Goal: Transaction & Acquisition: Purchase product/service

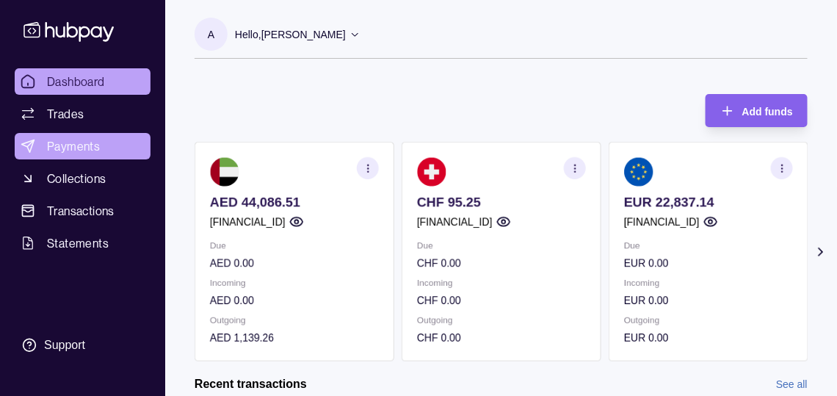
click at [100, 155] on span "Payments" at bounding box center [73, 146] width 53 height 18
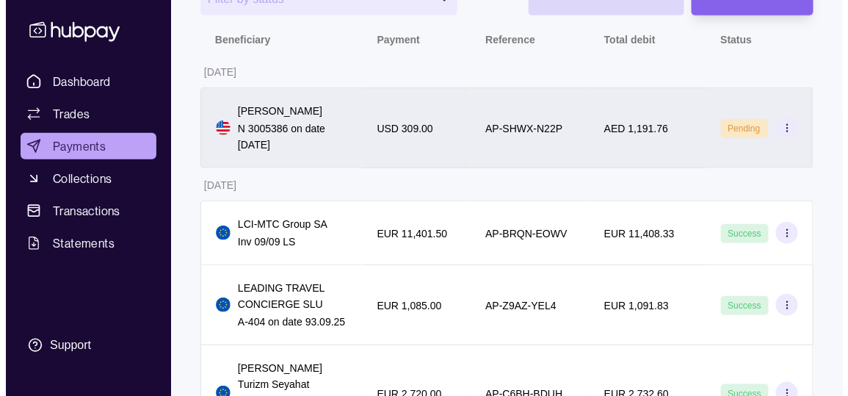
scroll to position [162, 0]
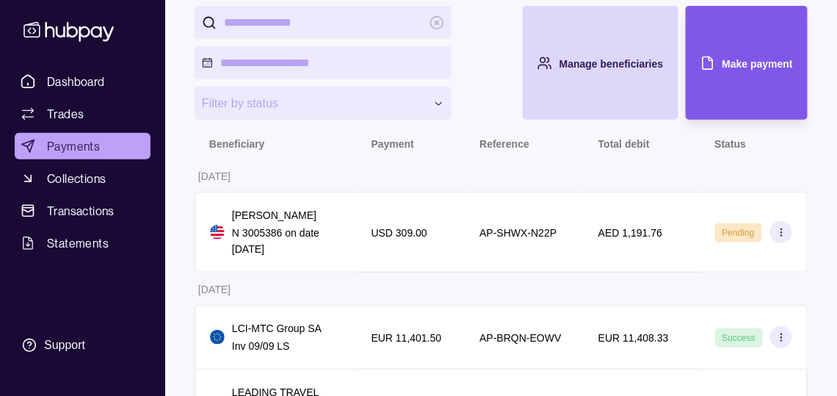
click at [741, 70] on span "Make payment" at bounding box center [758, 64] width 71 height 12
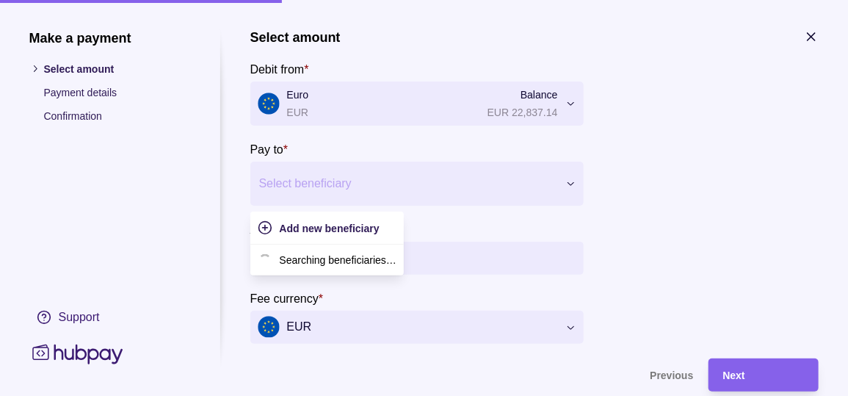
click at [378, 193] on div at bounding box center [407, 183] width 297 height 21
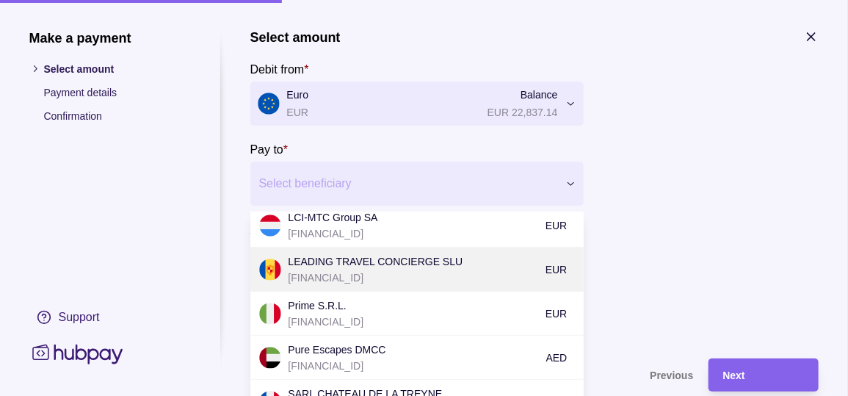
scroll to position [507, 0]
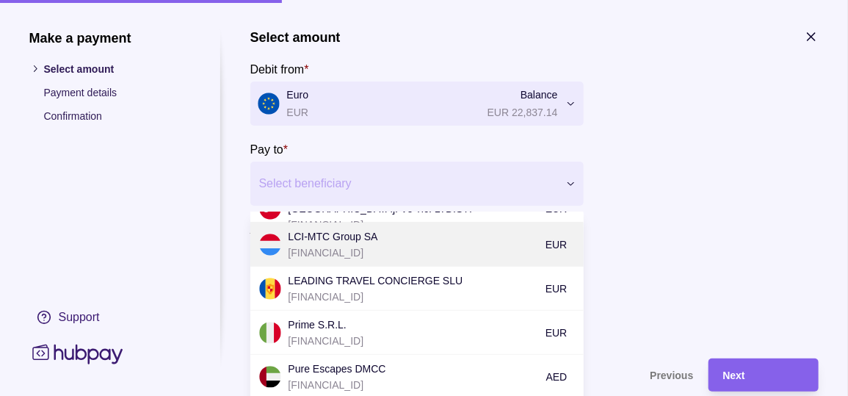
click at [367, 261] on p "[FINANCIAL_ID]" at bounding box center [414, 253] width 250 height 16
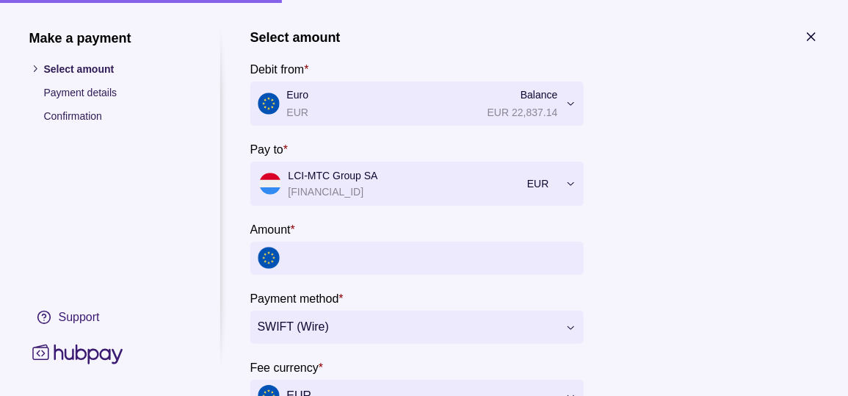
click at [448, 275] on input "Amount *" at bounding box center [431, 258] width 289 height 33
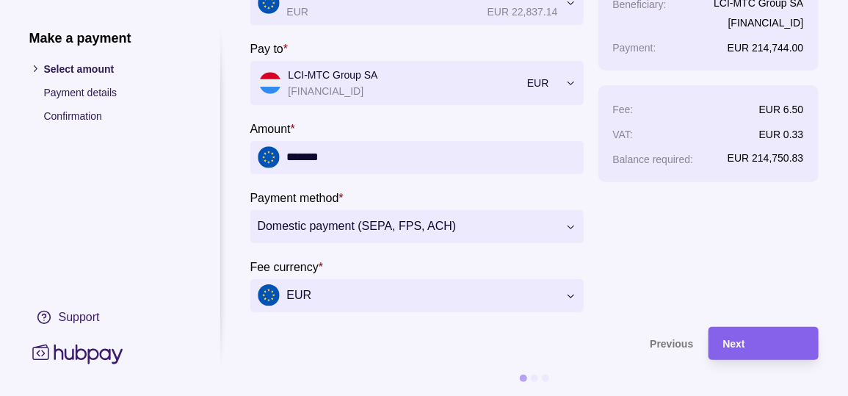
scroll to position [134, 0]
type input "*******"
click at [801, 334] on div "Next" at bounding box center [764, 343] width 81 height 18
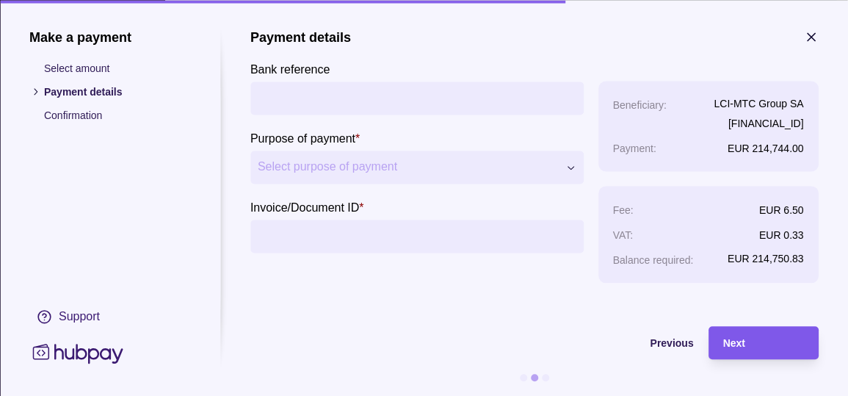
scroll to position [0, 0]
click at [654, 344] on span "Previous" at bounding box center [672, 344] width 43 height 12
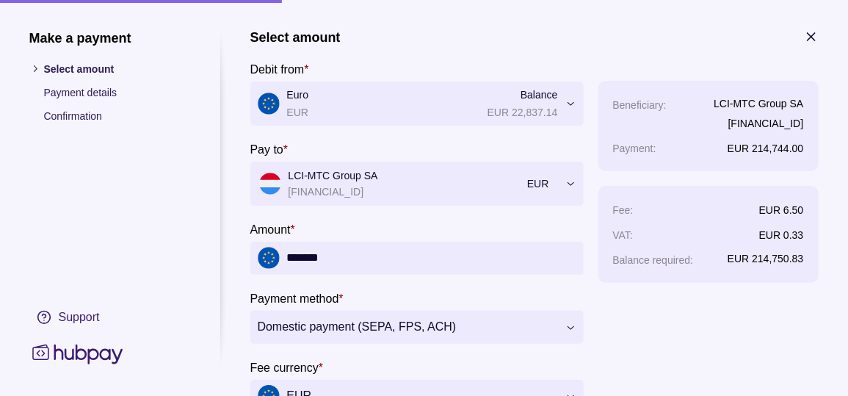
click at [341, 270] on input "*******" at bounding box center [431, 258] width 289 height 33
type input "********"
click at [627, 320] on div "Beneficiary : LCI-MTC Group SA [FINANCIAL_ID] Payment : EUR 2,147.74 Fee : EUR …" at bounding box center [709, 247] width 220 height 332
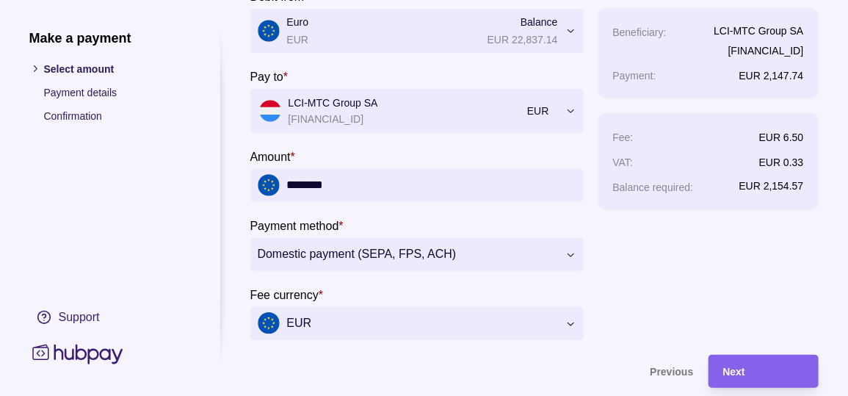
scroll to position [134, 0]
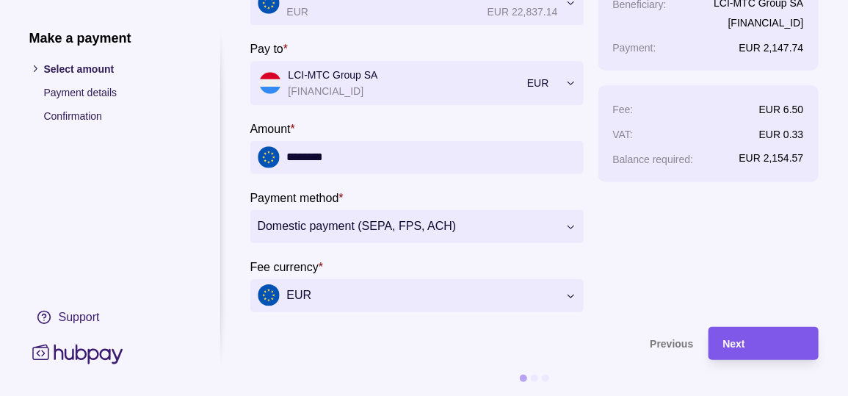
click at [804, 335] on div "Next" at bounding box center [764, 343] width 81 height 18
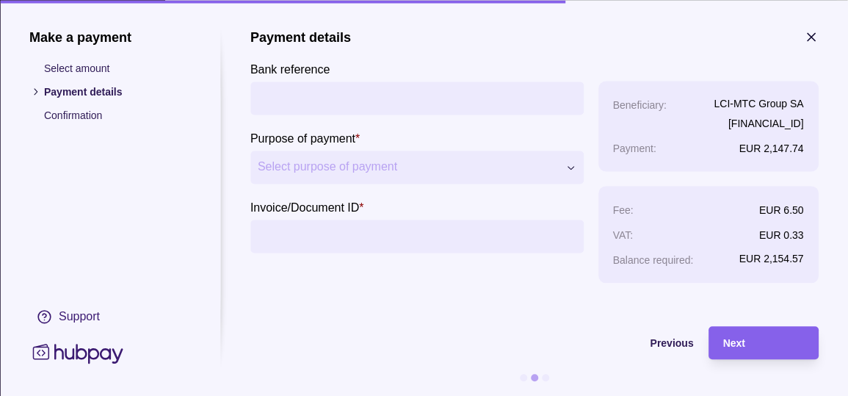
scroll to position [0, 0]
click at [328, 100] on input "Bank reference" at bounding box center [417, 98] width 319 height 33
type input "**********"
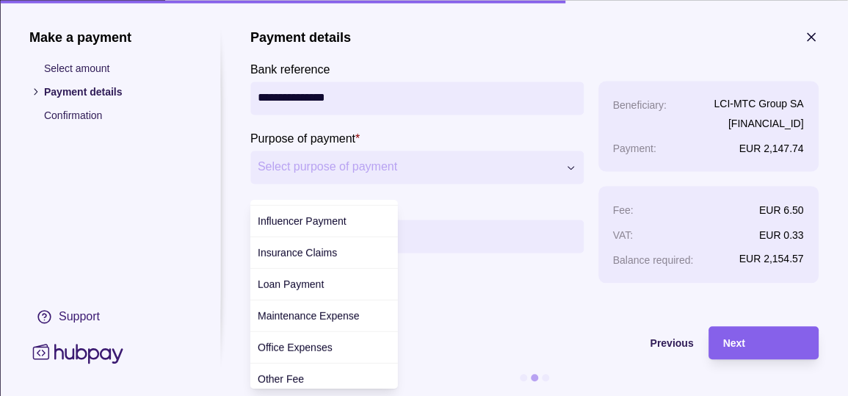
scroll to position [178, 0]
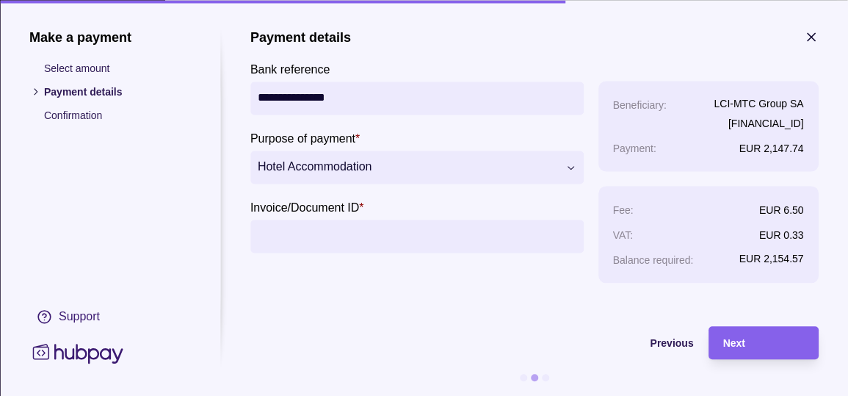
click at [367, 249] on input "Invoice/Document ID *" at bounding box center [417, 236] width 319 height 33
type input "**********"
click at [789, 344] on div "Next" at bounding box center [764, 343] width 81 height 18
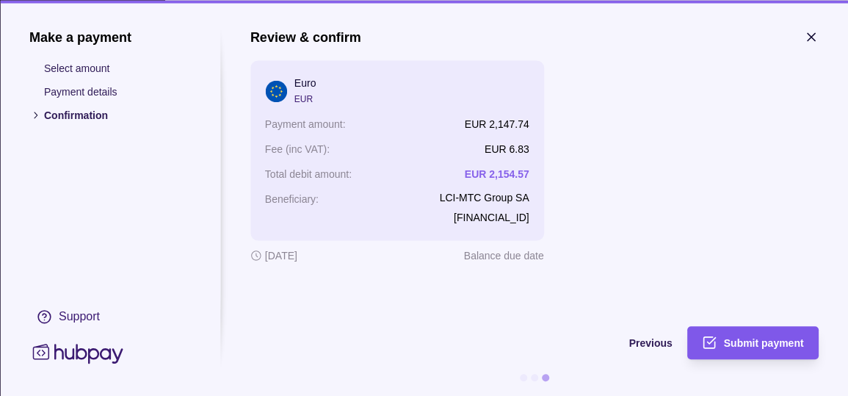
click at [796, 337] on div "Submit payment" at bounding box center [764, 343] width 80 height 18
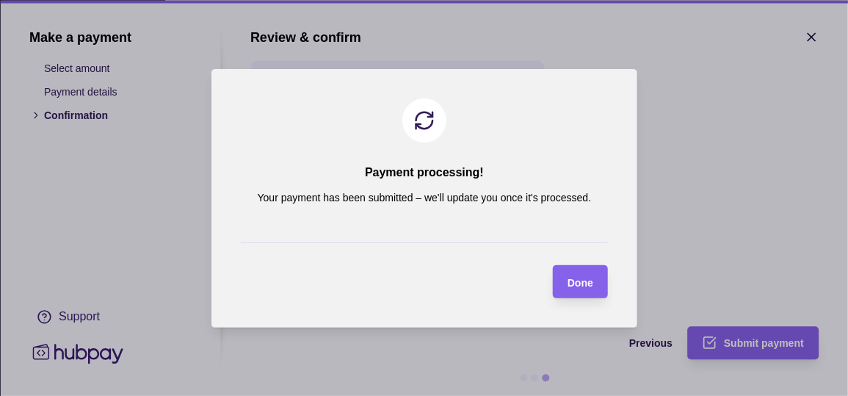
click at [577, 290] on div "Done" at bounding box center [581, 282] width 26 height 18
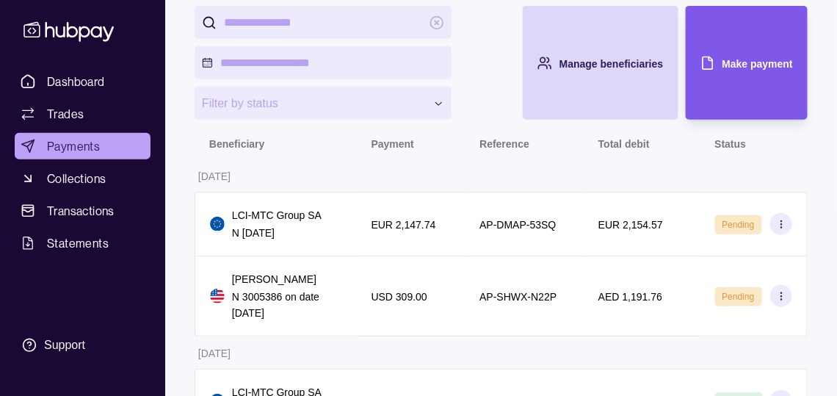
click at [765, 70] on span "Make payment" at bounding box center [758, 64] width 71 height 12
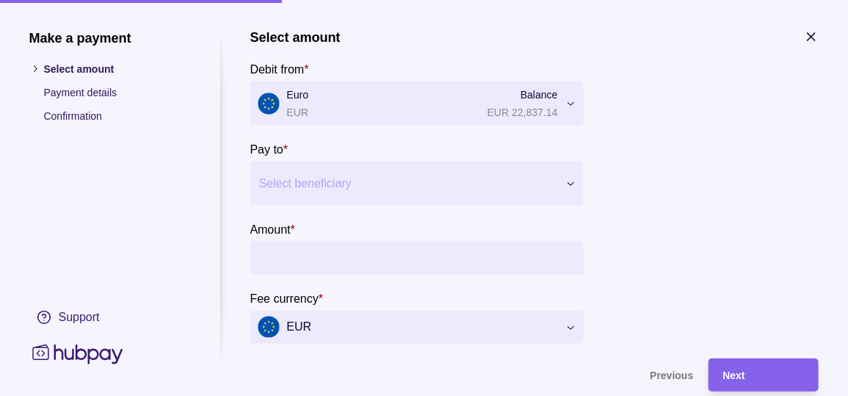
click at [333, 194] on div at bounding box center [407, 183] width 297 height 21
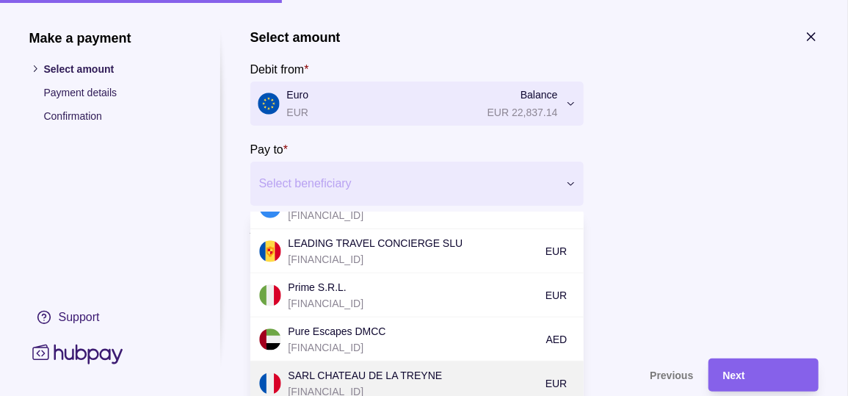
scroll to position [507, 0]
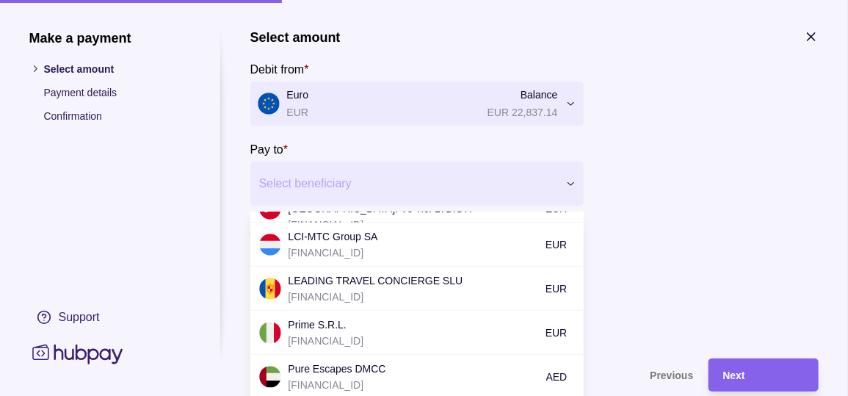
click at [351, 256] on p "[FINANCIAL_ID]" at bounding box center [414, 253] width 250 height 16
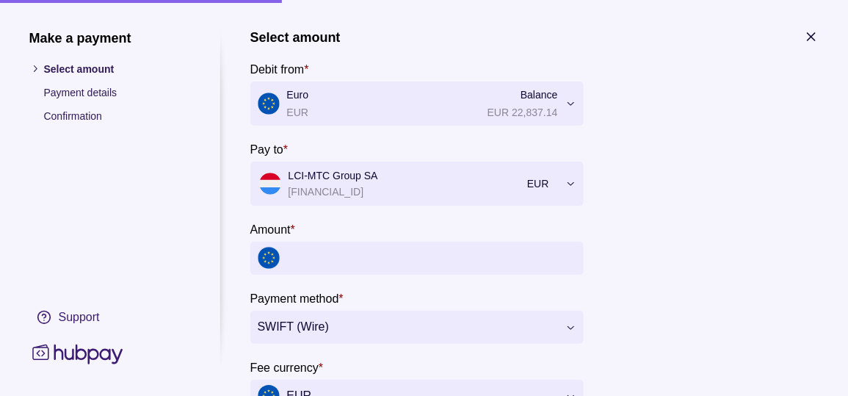
click at [348, 264] on input "Amount *" at bounding box center [431, 258] width 289 height 33
click at [356, 259] on input "Amount *" at bounding box center [431, 258] width 289 height 33
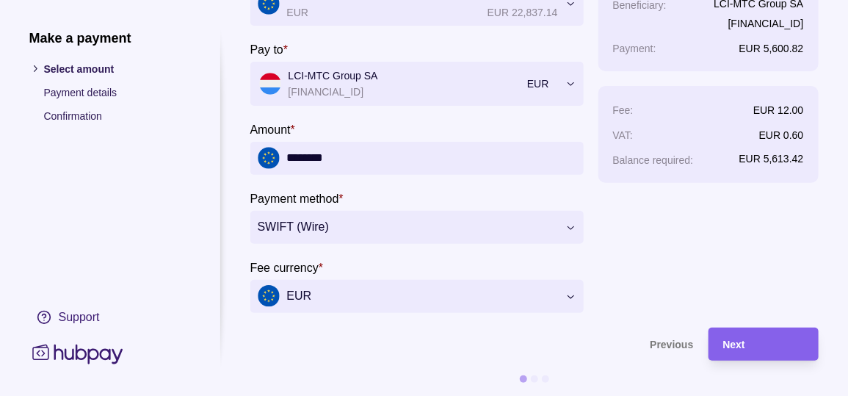
scroll to position [134, 0]
type input "********"
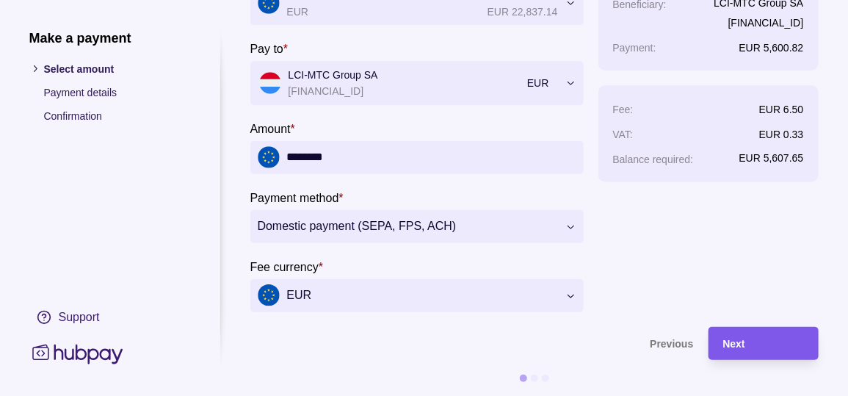
click at [809, 333] on section "Next" at bounding box center [764, 342] width 110 height 33
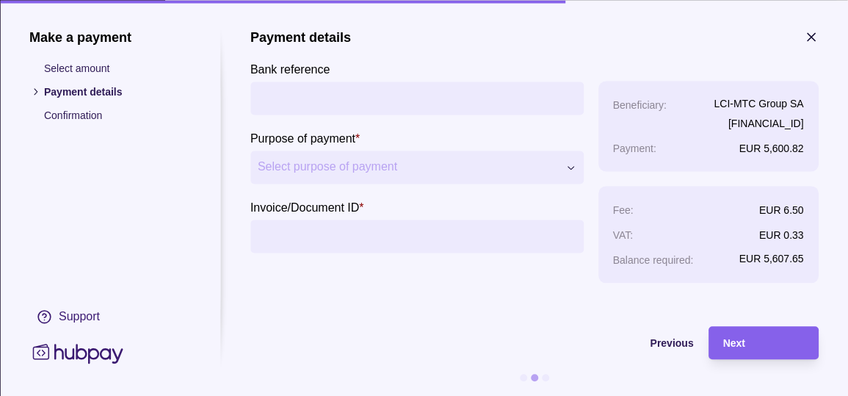
click at [308, 93] on input "Bank reference" at bounding box center [417, 98] width 319 height 33
type input "**********"
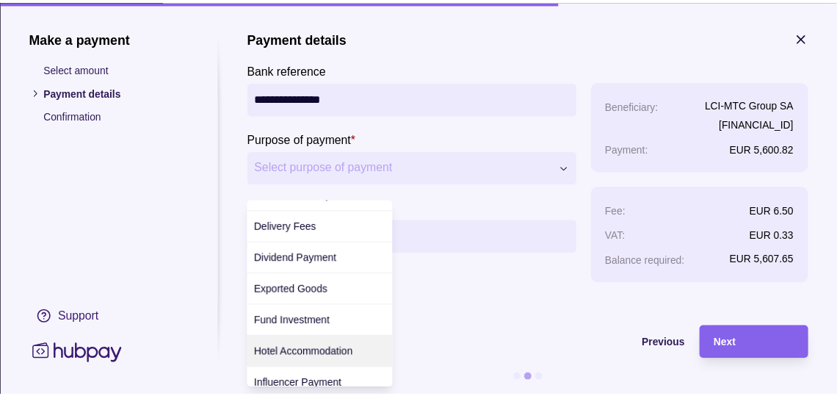
scroll to position [220, 0]
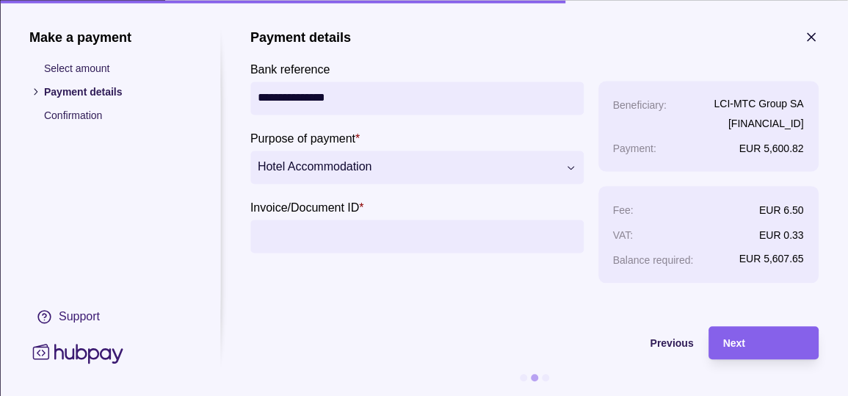
click at [290, 239] on input "Invoice/Document ID *" at bounding box center [417, 236] width 319 height 33
type input "**********"
click at [795, 342] on div "Next" at bounding box center [764, 343] width 81 height 18
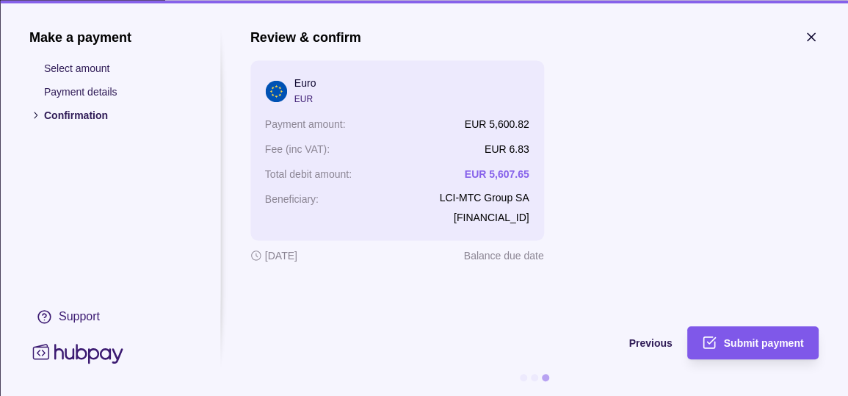
click at [791, 342] on span "Submit payment" at bounding box center [764, 344] width 80 height 12
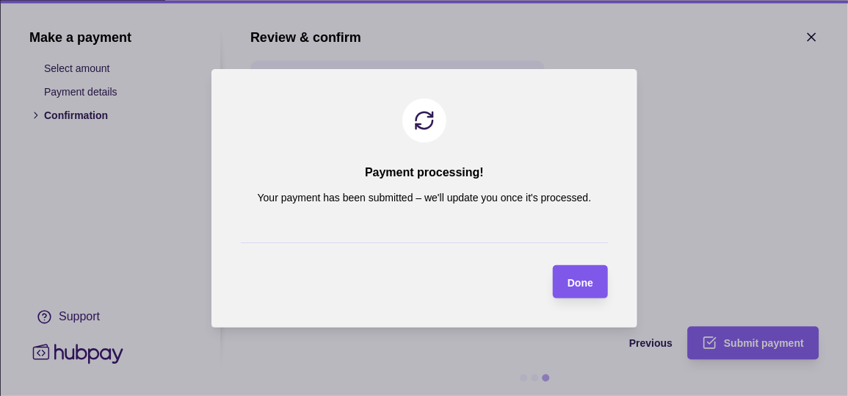
click at [583, 288] on span "Done" at bounding box center [581, 282] width 26 height 12
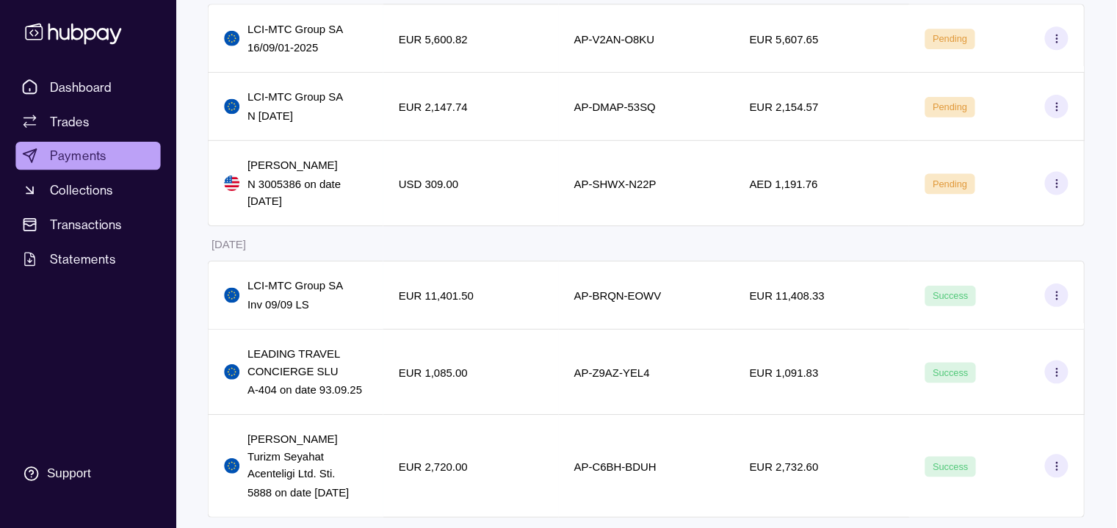
scroll to position [309, 0]
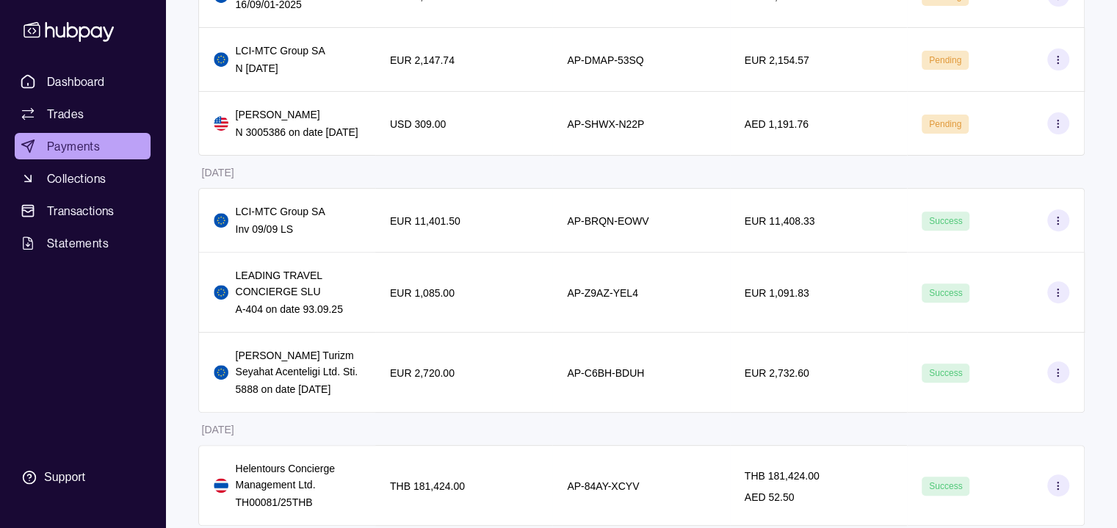
drag, startPoint x: 784, startPoint y: 2, endPoint x: 693, endPoint y: 66, distance: 111.3
click at [693, 66] on div "AP-DMAP-53SQ" at bounding box center [640, 60] width 177 height 64
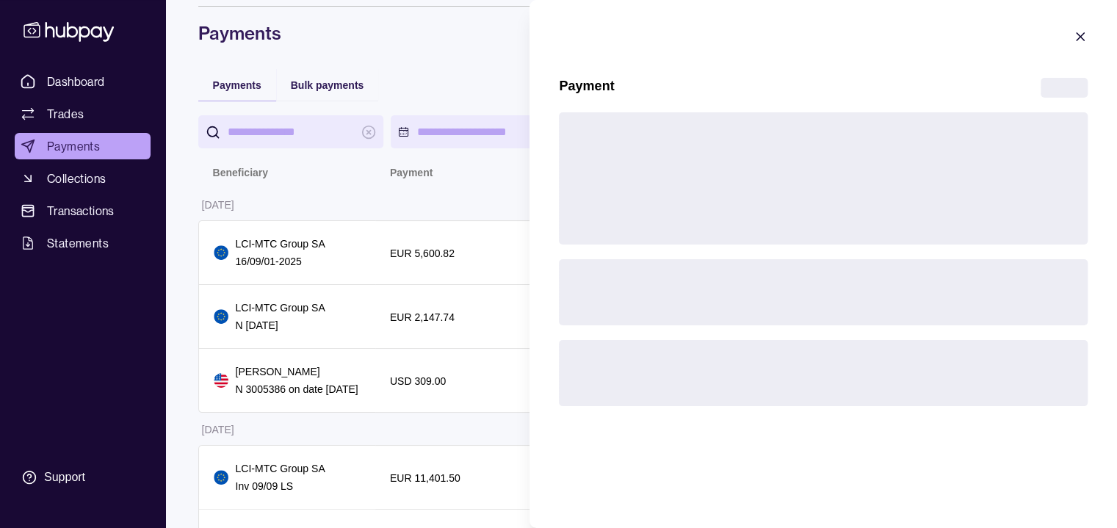
scroll to position [0, 0]
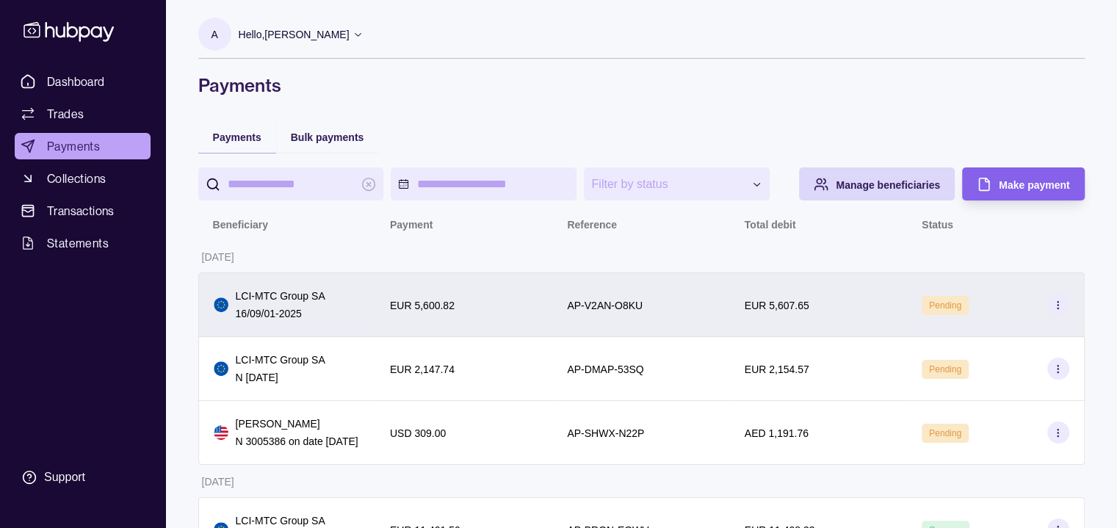
click at [837, 316] on section at bounding box center [1058, 305] width 22 height 22
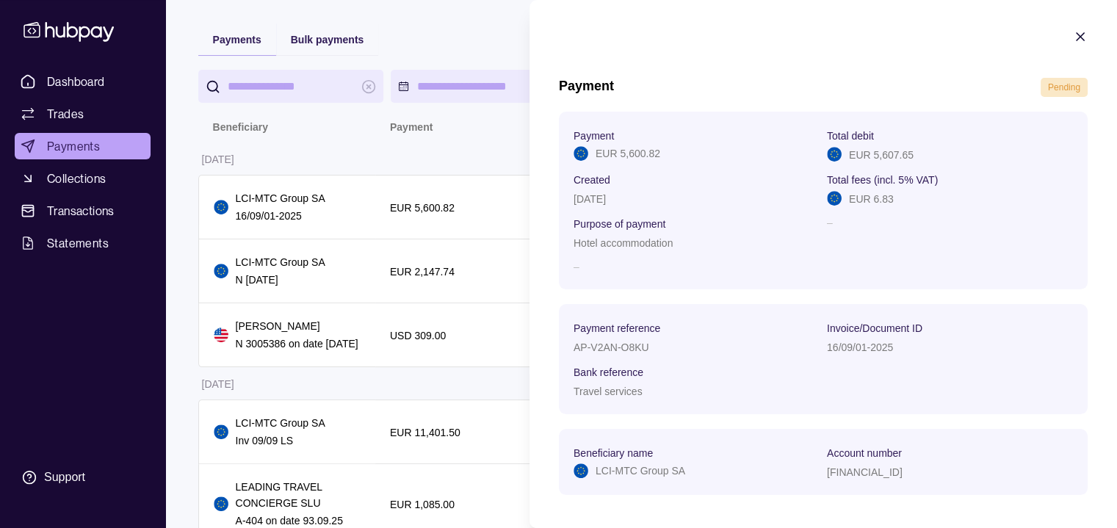
scroll to position [66, 0]
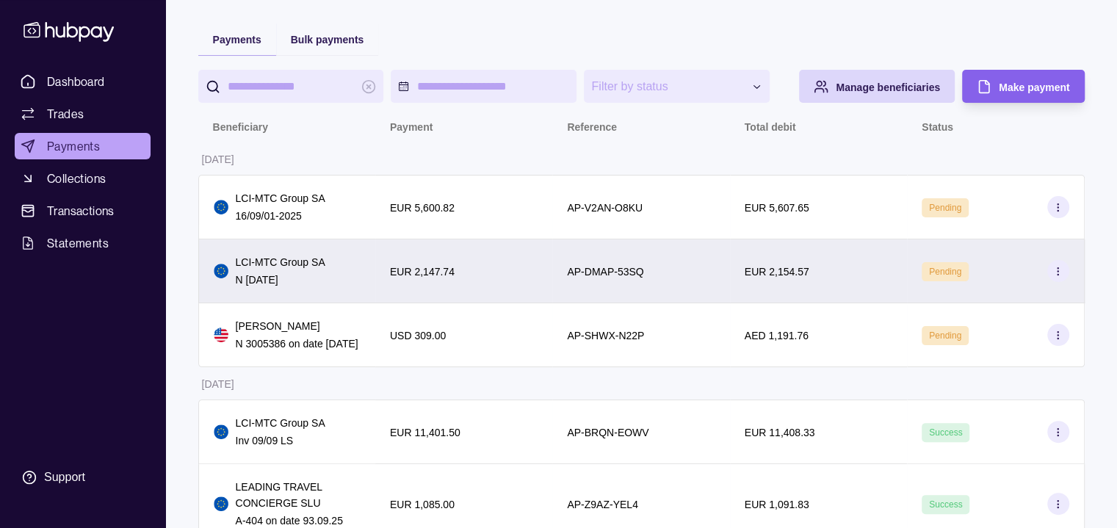
click at [837, 277] on icon at bounding box center [1058, 271] width 11 height 11
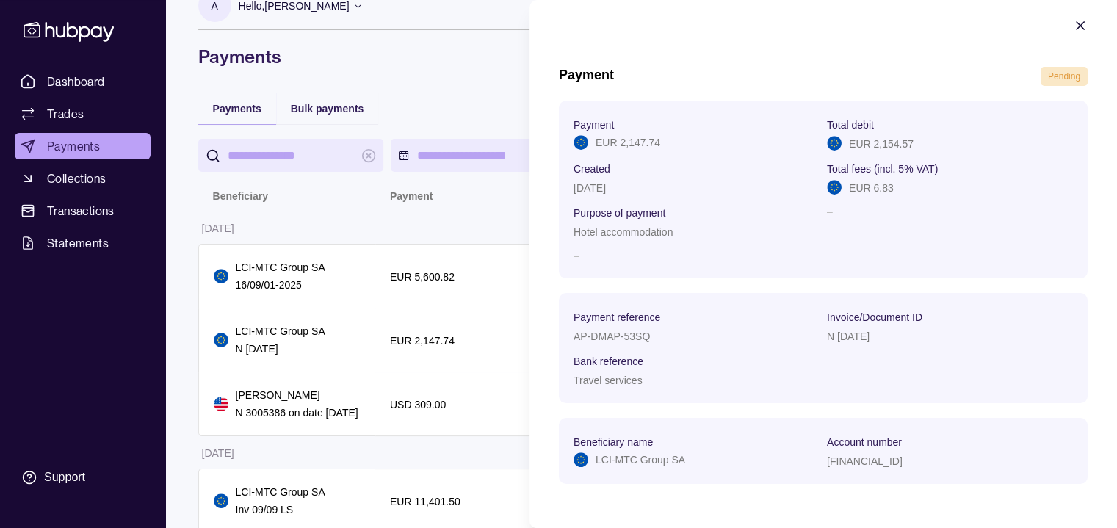
scroll to position [0, 0]
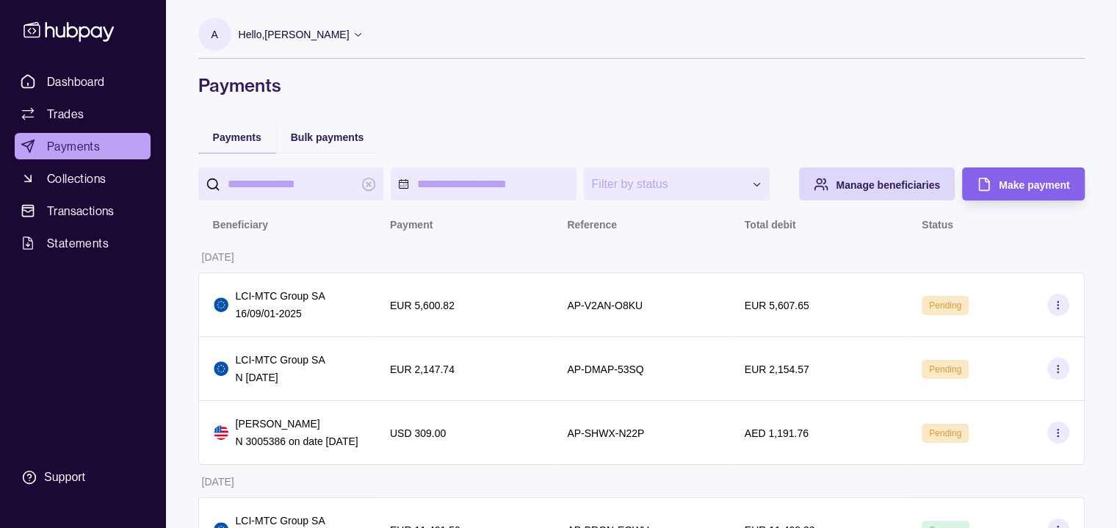
click at [364, 37] on icon at bounding box center [358, 34] width 11 height 11
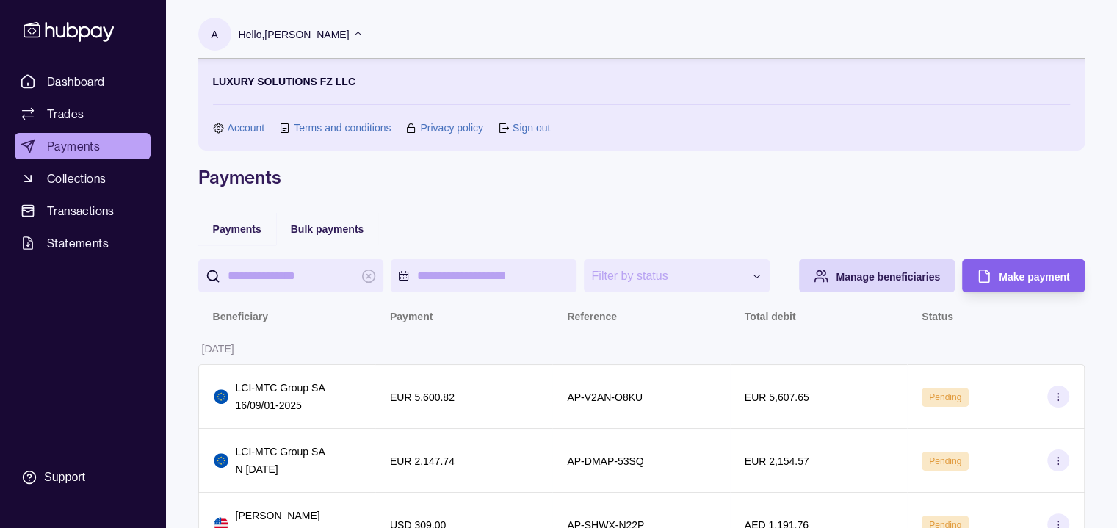
click at [532, 129] on link "Sign out" at bounding box center [531, 128] width 37 height 16
click at [509, 132] on icon at bounding box center [503, 128] width 11 height 11
